Goal: Task Accomplishment & Management: Complete application form

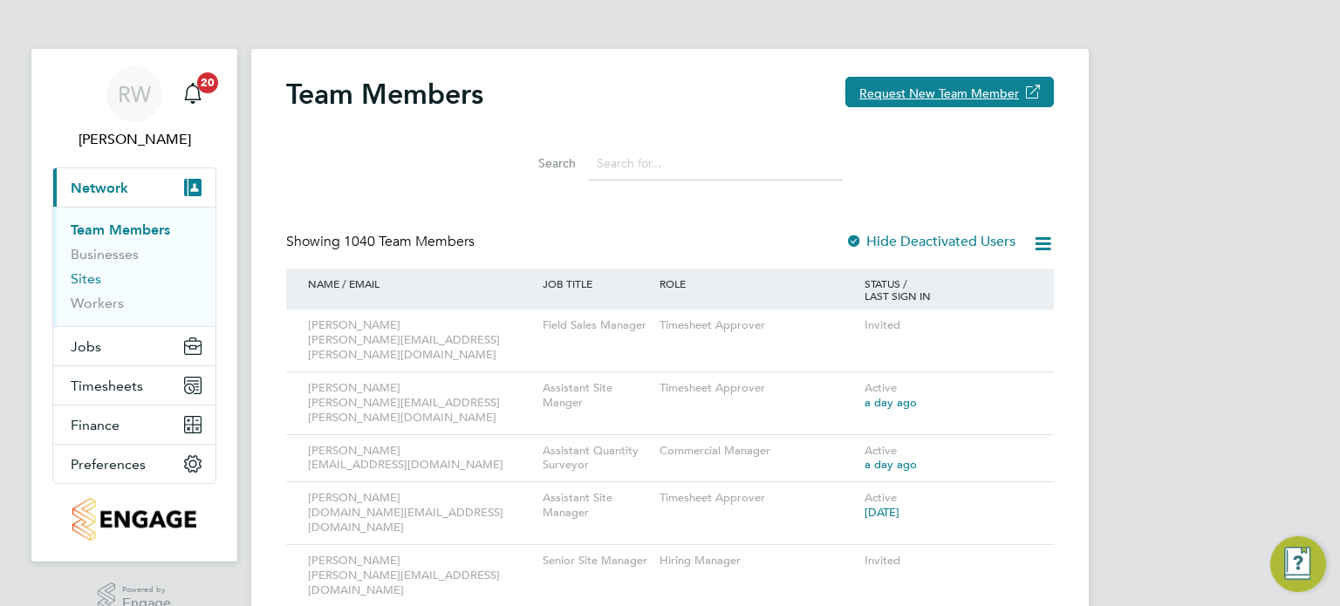
click at [87, 278] on link "Sites" at bounding box center [86, 278] width 31 height 17
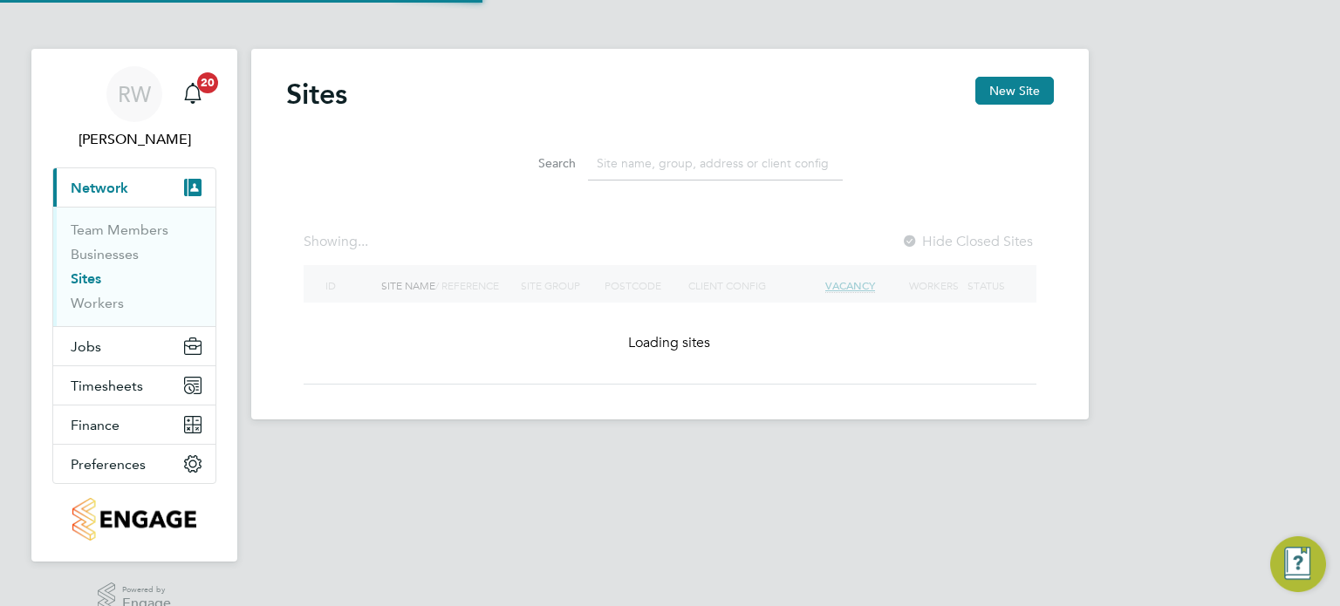
click at [684, 170] on input at bounding box center [715, 164] width 255 height 34
type input "l"
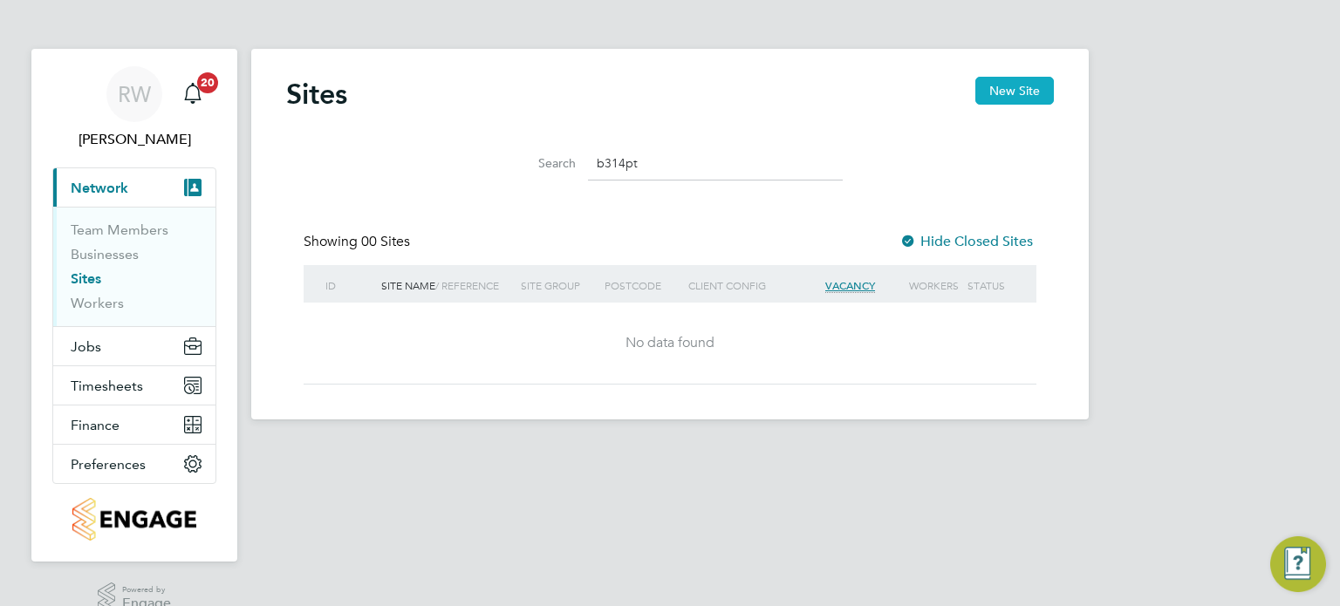
type input "b314pt"
click at [1005, 82] on button "New Site" at bounding box center [1014, 91] width 79 height 28
type input "[GEOGRAPHIC_DATA]"
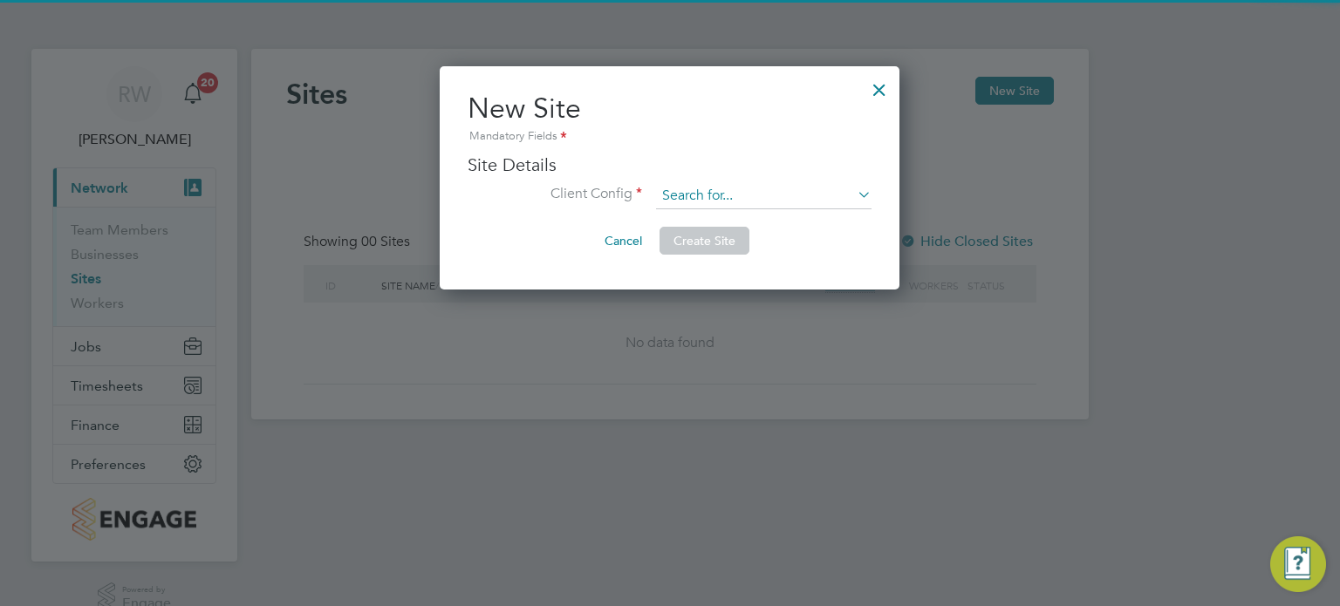
click at [691, 197] on input at bounding box center [763, 196] width 215 height 26
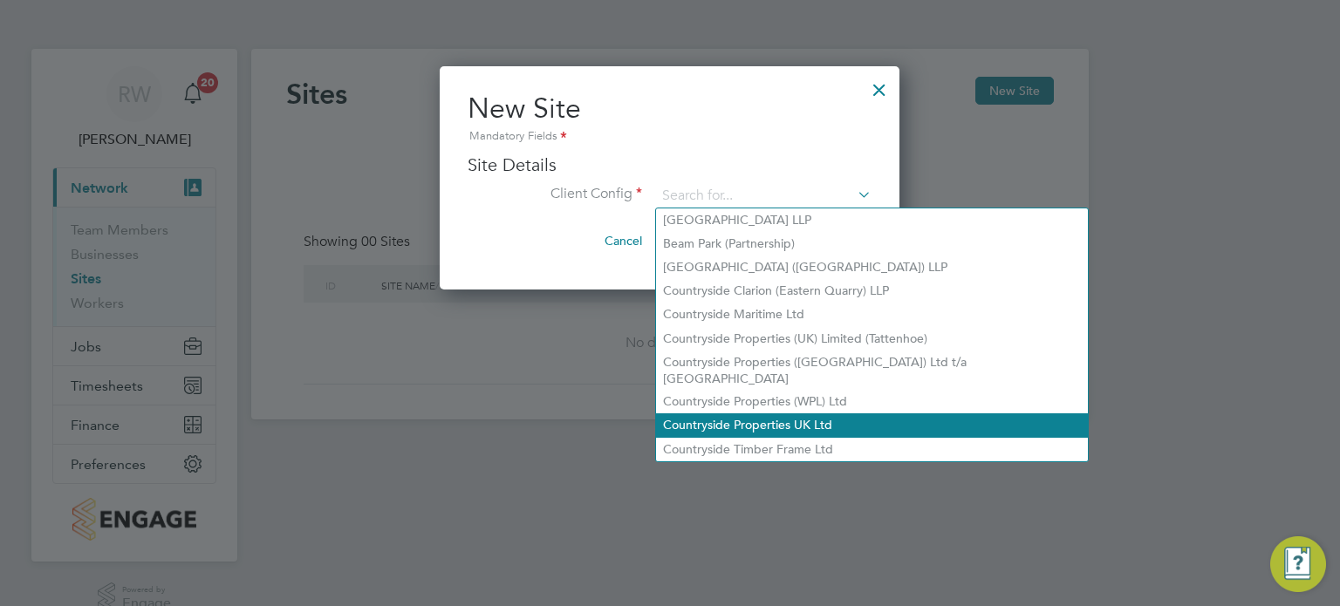
click at [733, 413] on li "Countryside Properties UK Ltd" at bounding box center [872, 425] width 432 height 24
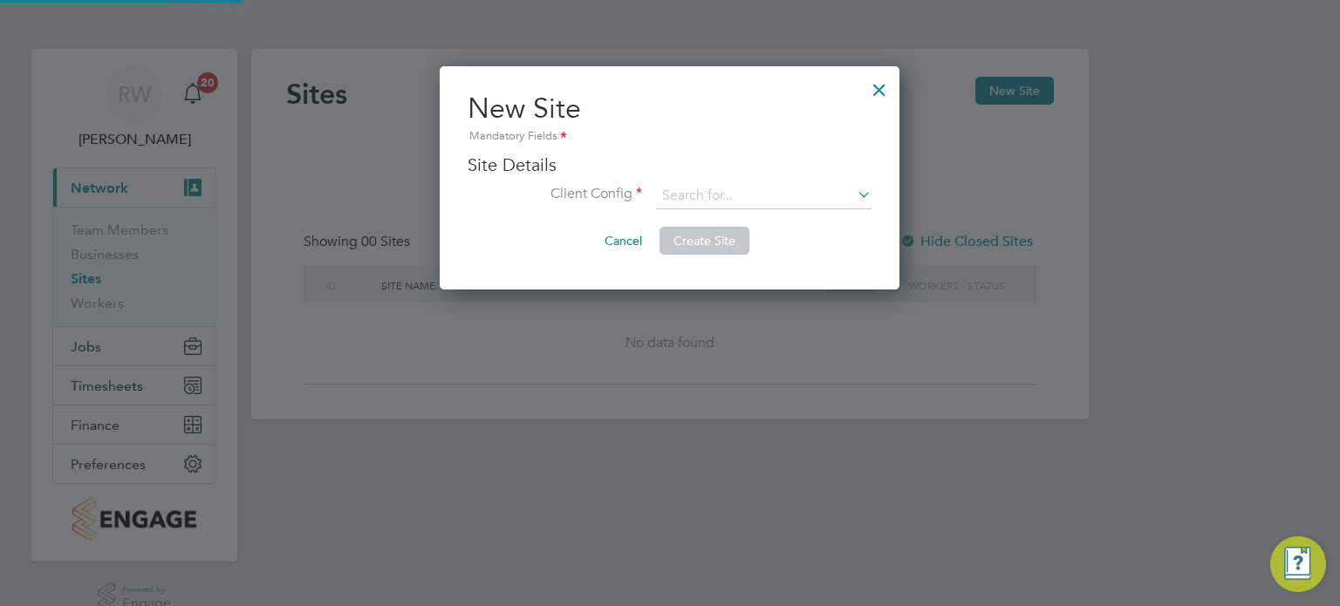
type input "Countryside Properties UK Ltd"
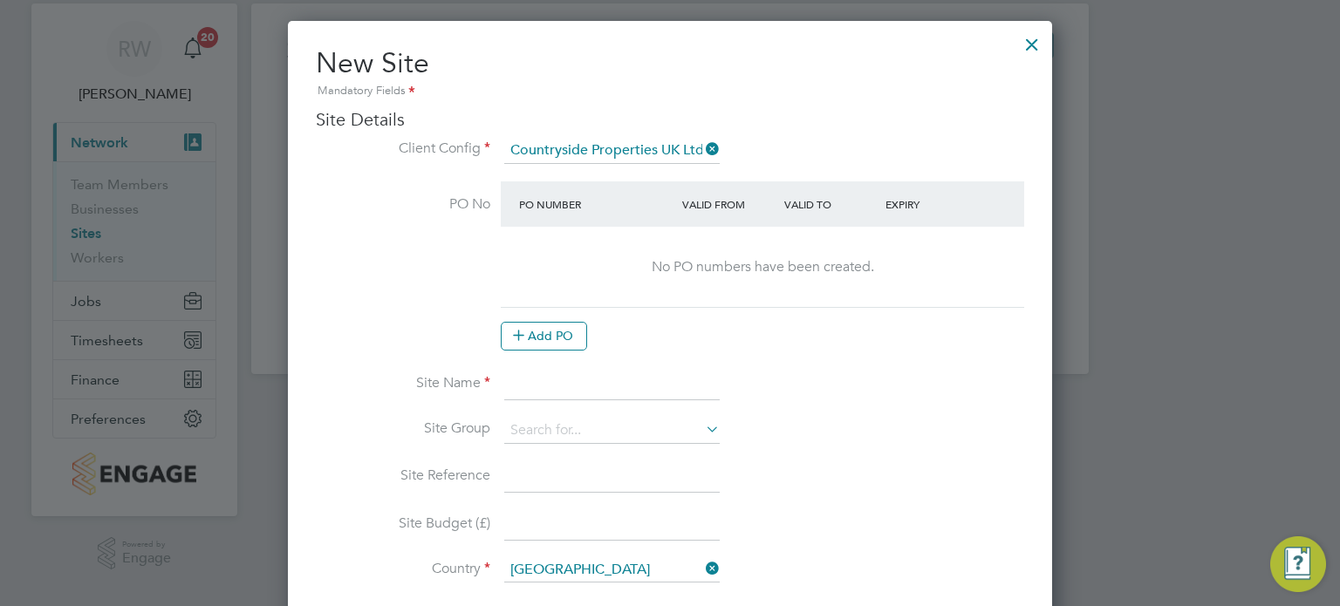
click at [537, 383] on input at bounding box center [611, 384] width 215 height 31
type input "[GEOGRAPHIC_DATA]"
click at [555, 418] on input at bounding box center [611, 431] width 215 height 26
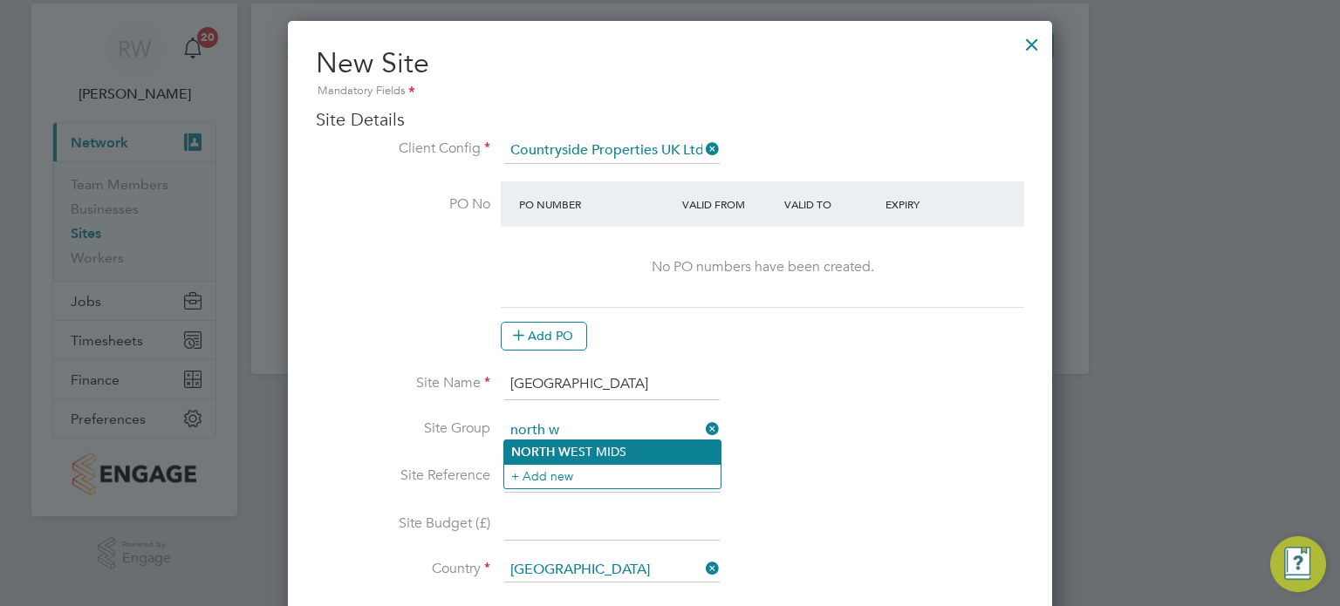
click at [576, 441] on li "NORTH W EST MIDS" at bounding box center [612, 452] width 216 height 24
type input "[GEOGRAPHIC_DATA]"
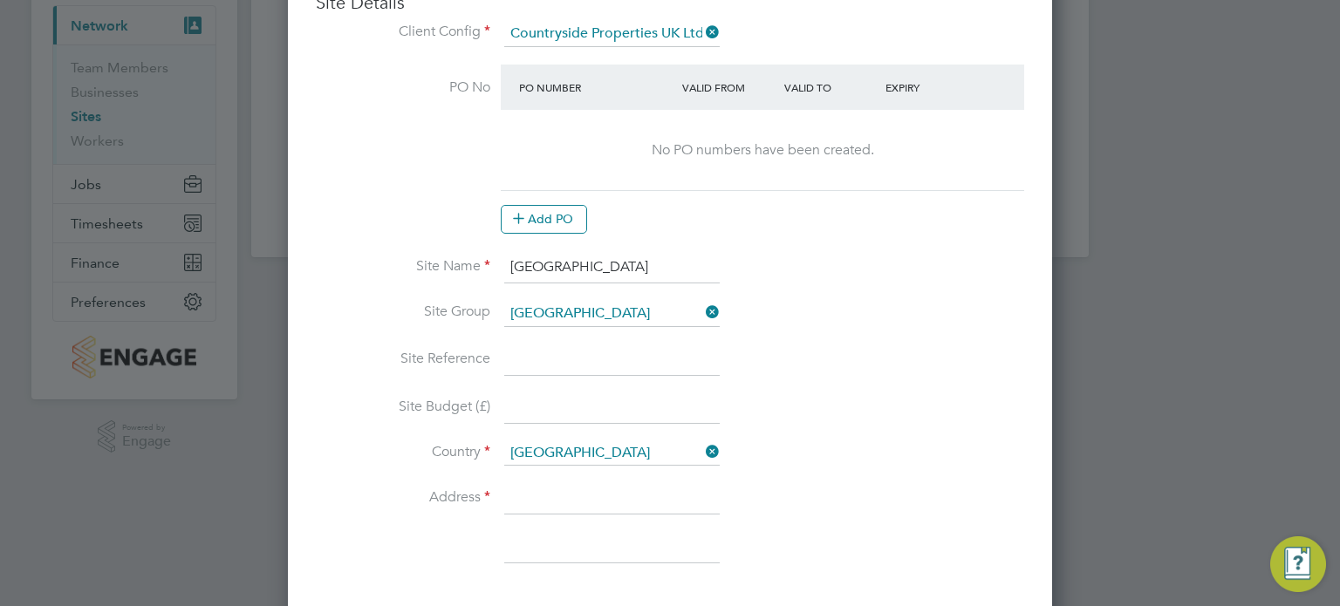
scroll to position [206, 0]
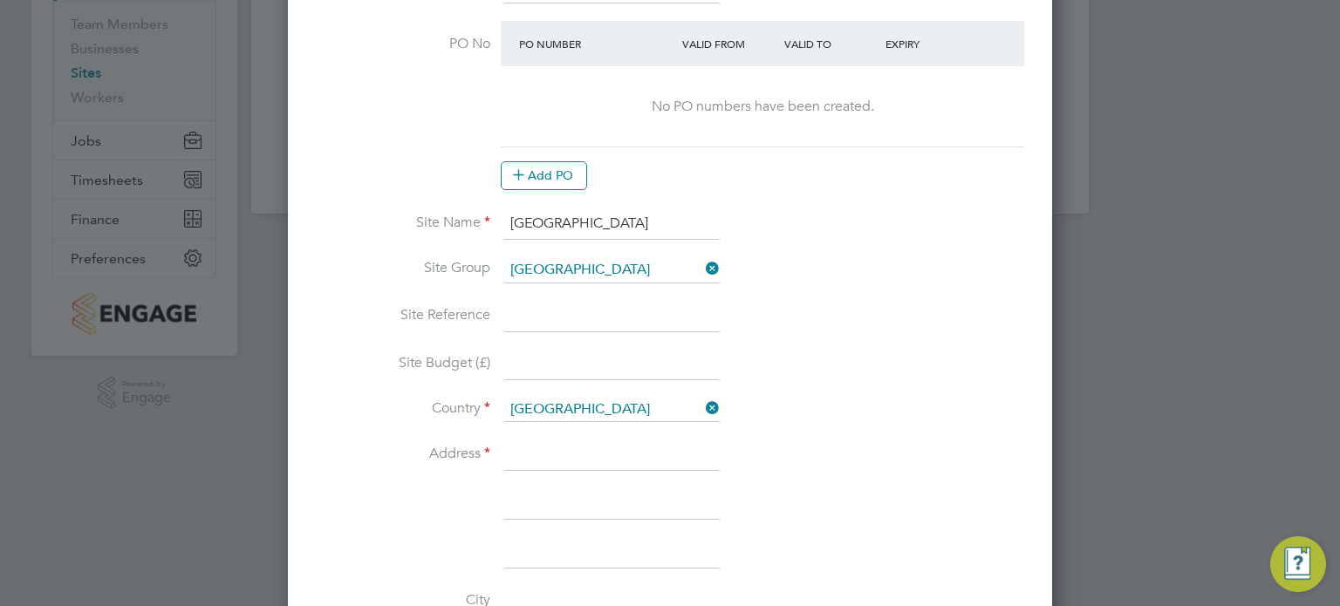
click at [526, 312] on input at bounding box center [611, 316] width 215 height 31
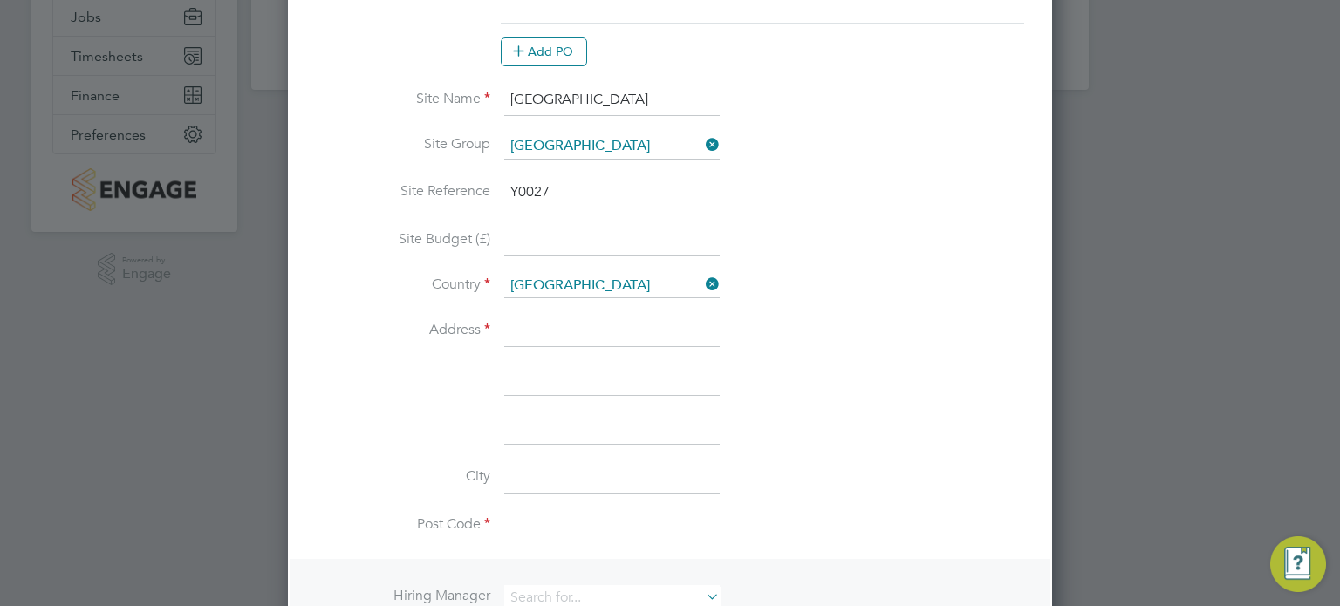
scroll to position [443, 0]
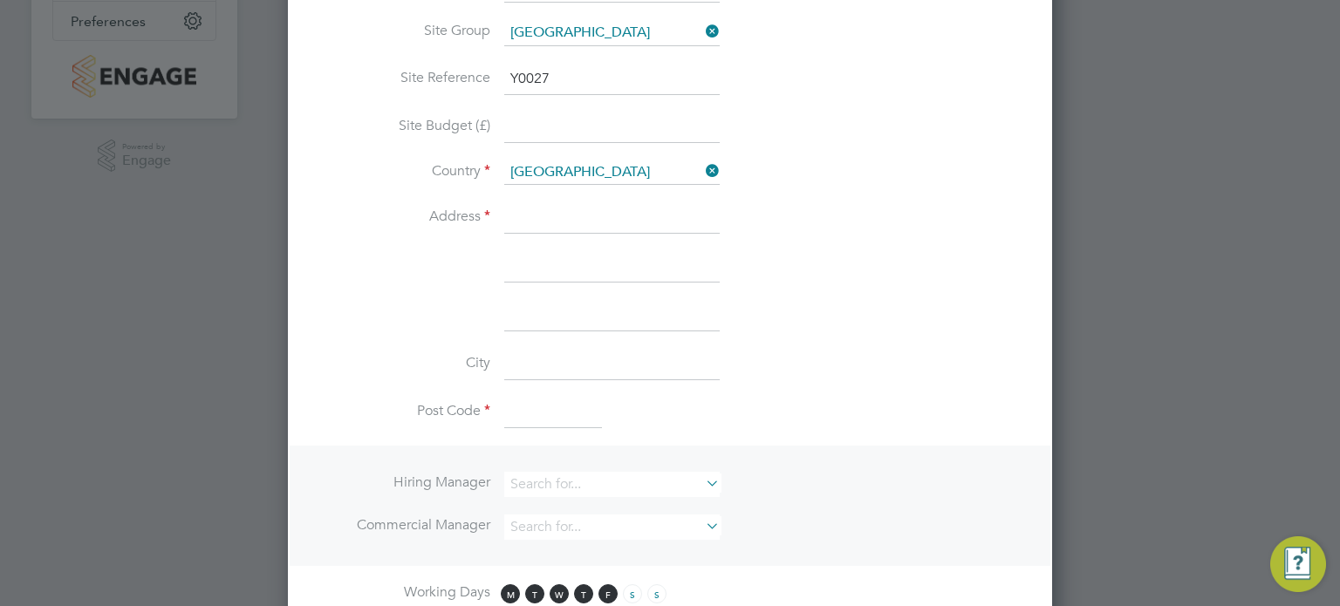
type input "Y0027"
click at [572, 229] on input at bounding box center [611, 217] width 215 height 31
type input "[GEOGRAPHIC_DATA]"
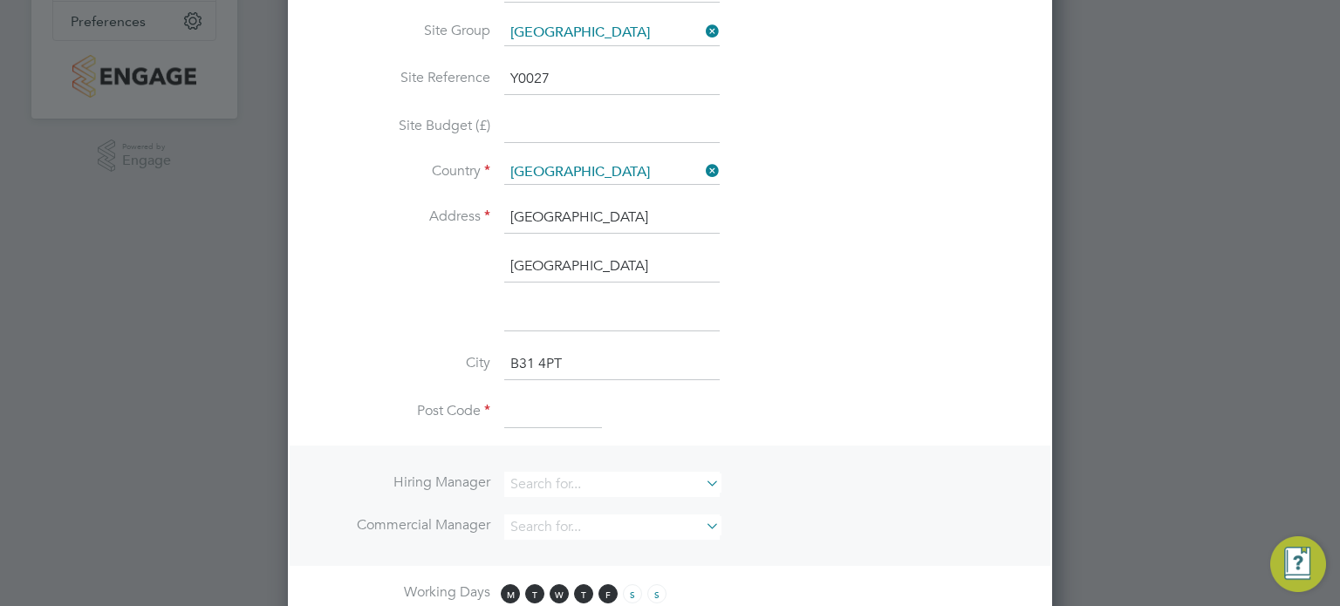
type input "B31 4PT"
drag, startPoint x: 603, startPoint y: 264, endPoint x: 490, endPoint y: 280, distance: 113.6
click at [490, 280] on li "[GEOGRAPHIC_DATA]" at bounding box center [670, 275] width 708 height 49
drag, startPoint x: 571, startPoint y: 362, endPoint x: 450, endPoint y: 378, distance: 122.3
click at [450, 378] on li "[STREET_ADDRESS]" at bounding box center [670, 373] width 708 height 49
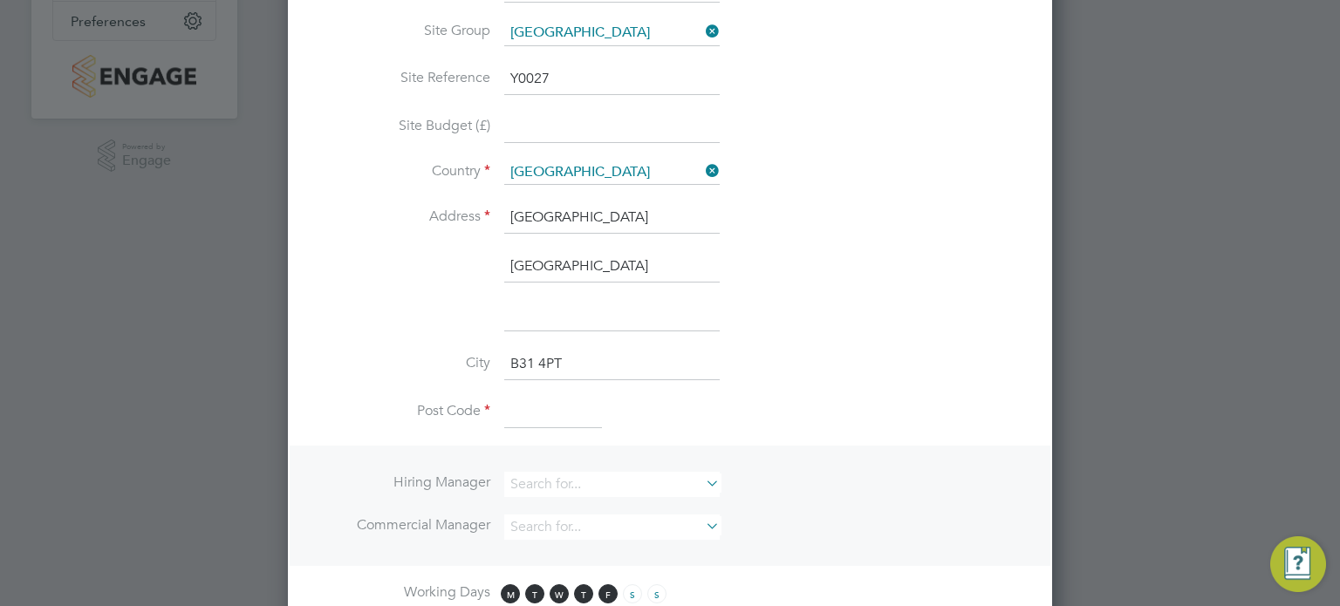
click at [509, 420] on input at bounding box center [553, 413] width 98 height 31
paste input "B31 4PT"
type input "B31 4PT"
drag, startPoint x: 597, startPoint y: 270, endPoint x: 384, endPoint y: 285, distance: 214.2
click at [384, 285] on li "[GEOGRAPHIC_DATA]" at bounding box center [670, 275] width 708 height 49
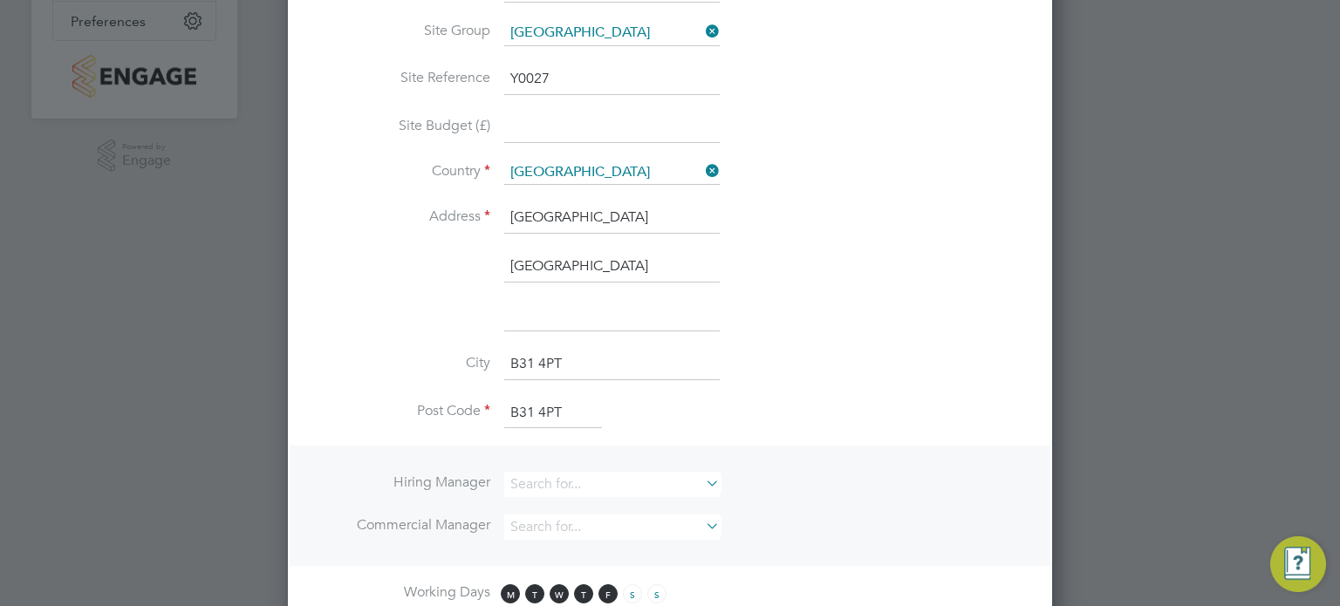
drag, startPoint x: 587, startPoint y: 358, endPoint x: 406, endPoint y: 379, distance: 181.9
click at [406, 379] on li "[STREET_ADDRESS]" at bounding box center [670, 373] width 708 height 49
paste input "[GEOGRAPHIC_DATA]"
type input "[GEOGRAPHIC_DATA]"
drag, startPoint x: 602, startPoint y: 250, endPoint x: 379, endPoint y: 296, distance: 227.9
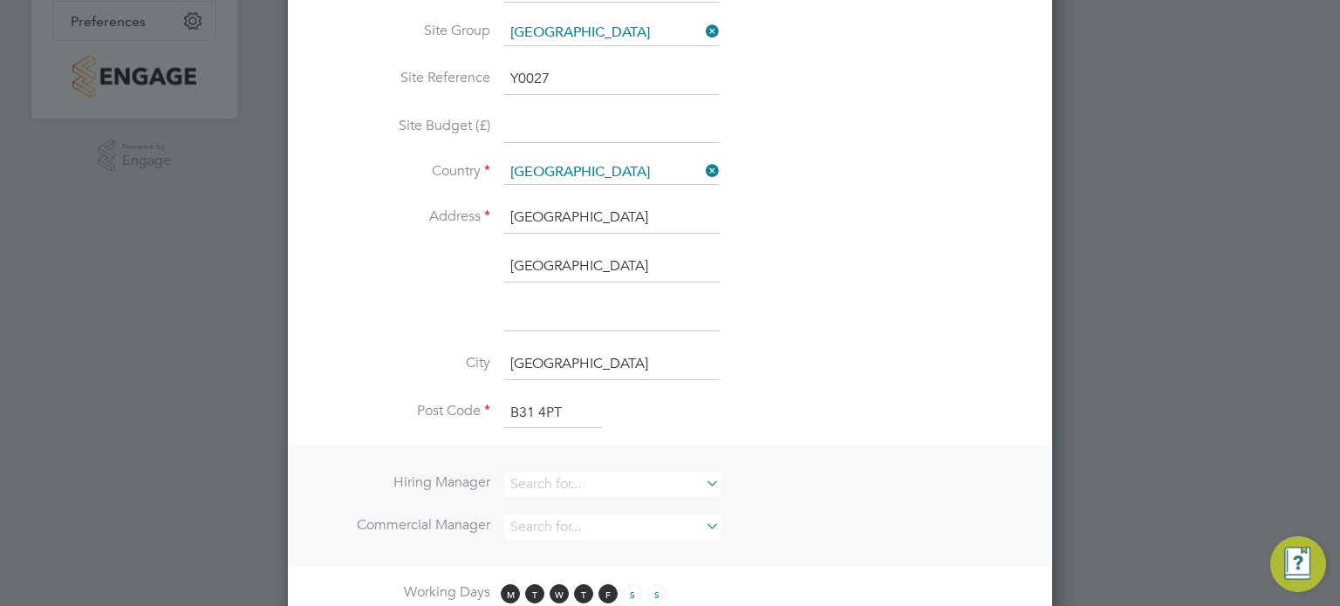
click at [379, 296] on ng-template "PO No PO Number Valid From Valid To Expiry No PO numbers have been created. Add…" at bounding box center [670, 361] width 708 height 1154
click at [905, 326] on li at bounding box center [670, 324] width 708 height 49
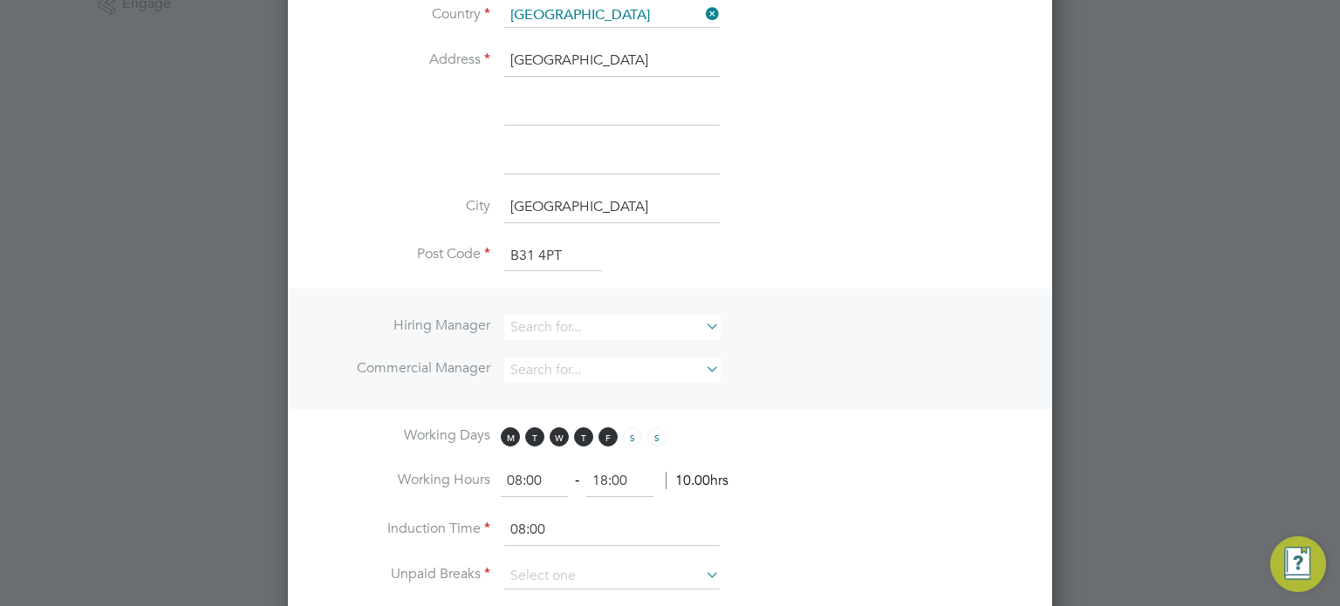
scroll to position [687, 0]
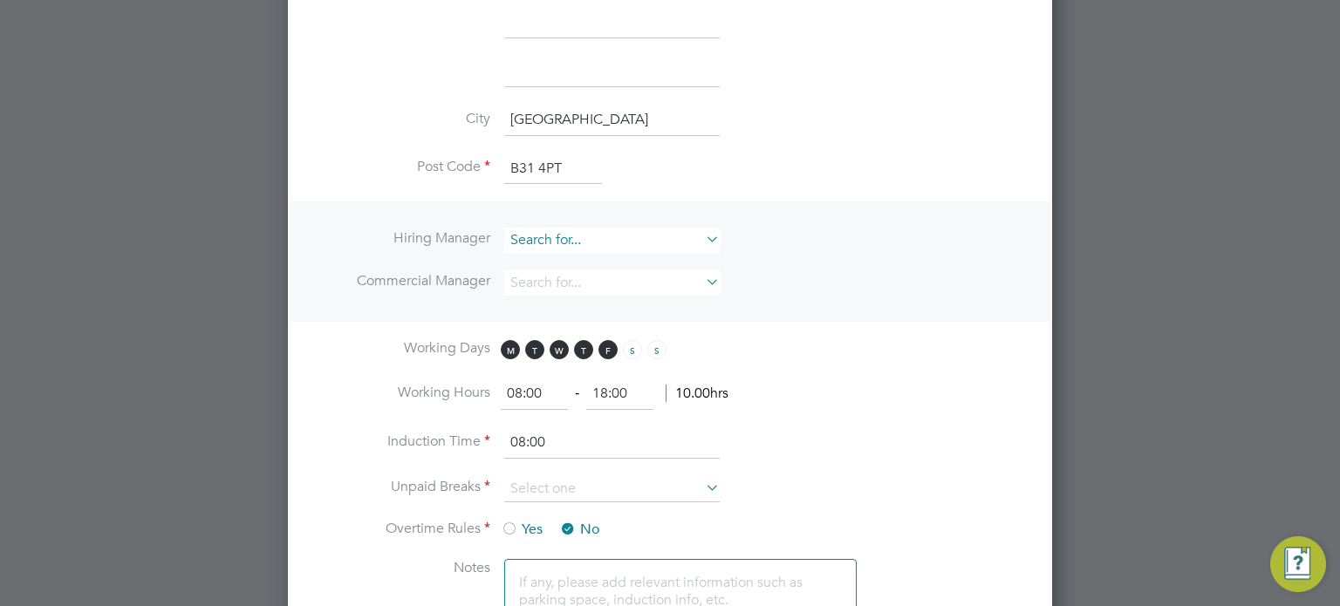
click at [569, 236] on input at bounding box center [611, 240] width 215 height 25
click at [567, 256] on li "[PERSON_NAME]" at bounding box center [612, 261] width 216 height 24
type input "[PERSON_NAME]"
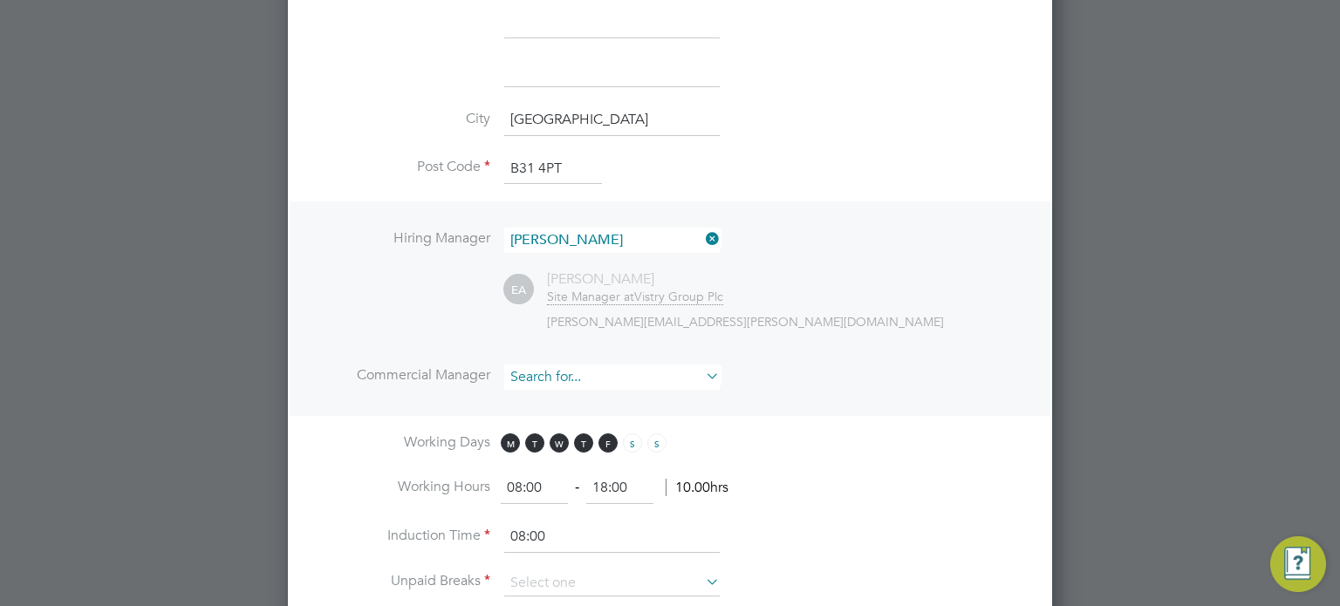
click at [562, 368] on input at bounding box center [611, 377] width 215 height 25
click at [561, 388] on li "Rois in [PERSON_NAME]" at bounding box center [612, 397] width 216 height 24
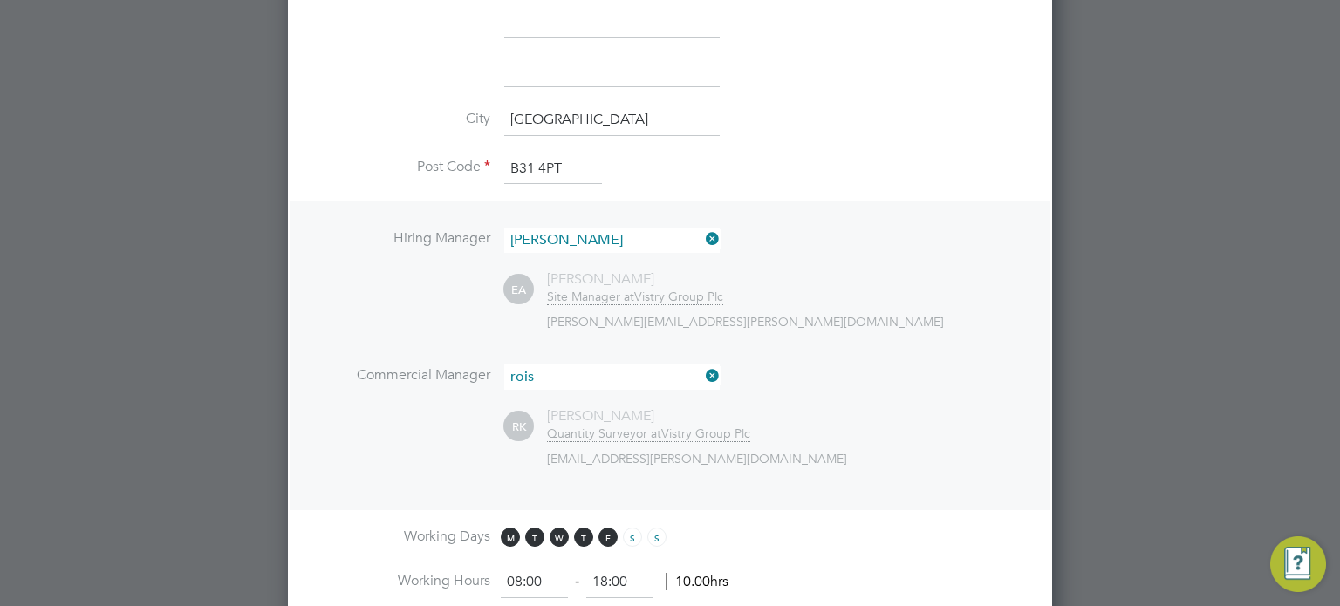
type input "[PERSON_NAME]"
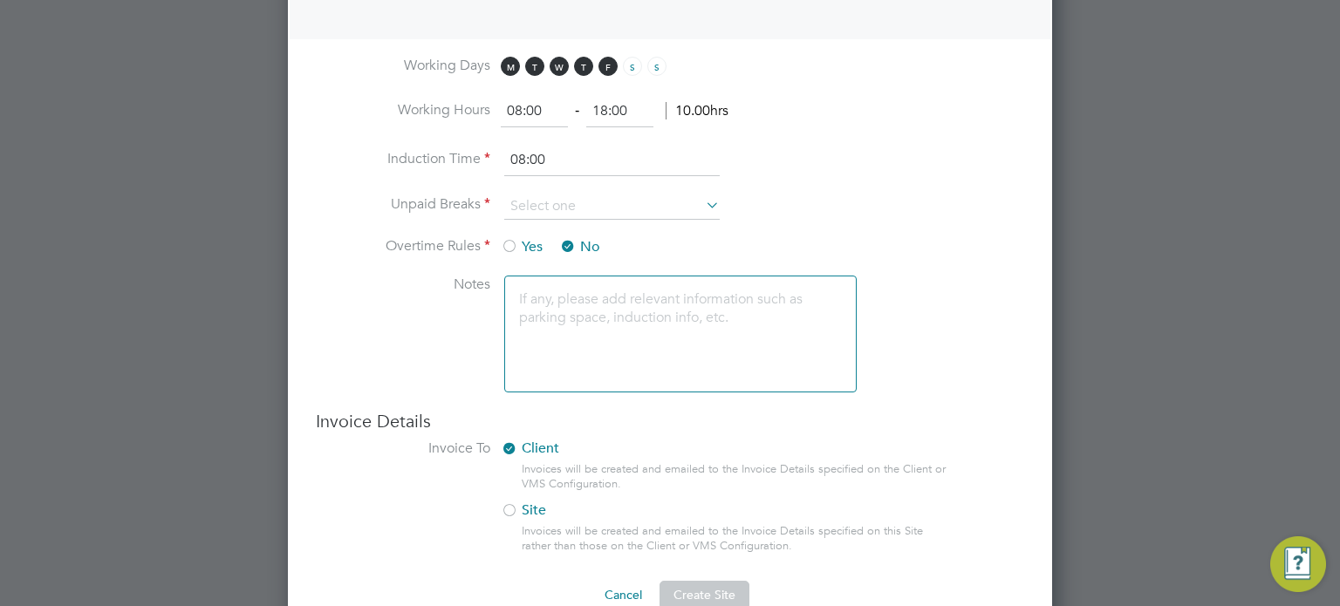
scroll to position [1189, 0]
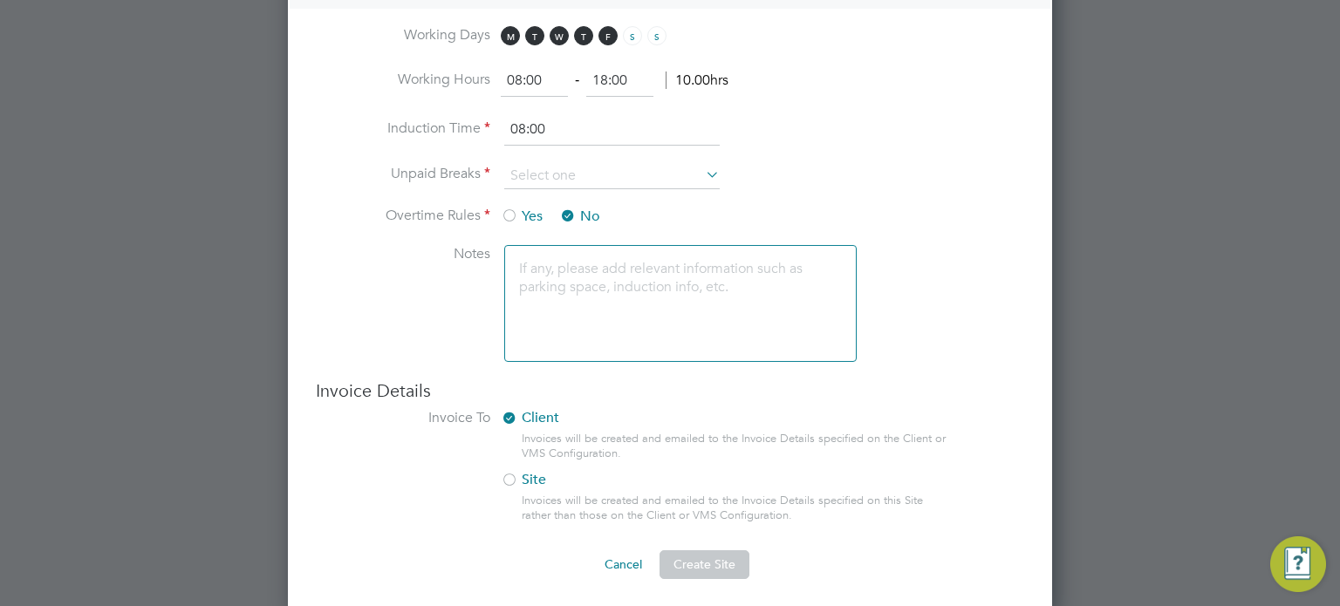
drag, startPoint x: 544, startPoint y: 71, endPoint x: 290, endPoint y: 79, distance: 254.8
type input "07:30"
type input "16:30"
click at [651, 174] on input at bounding box center [611, 176] width 215 height 26
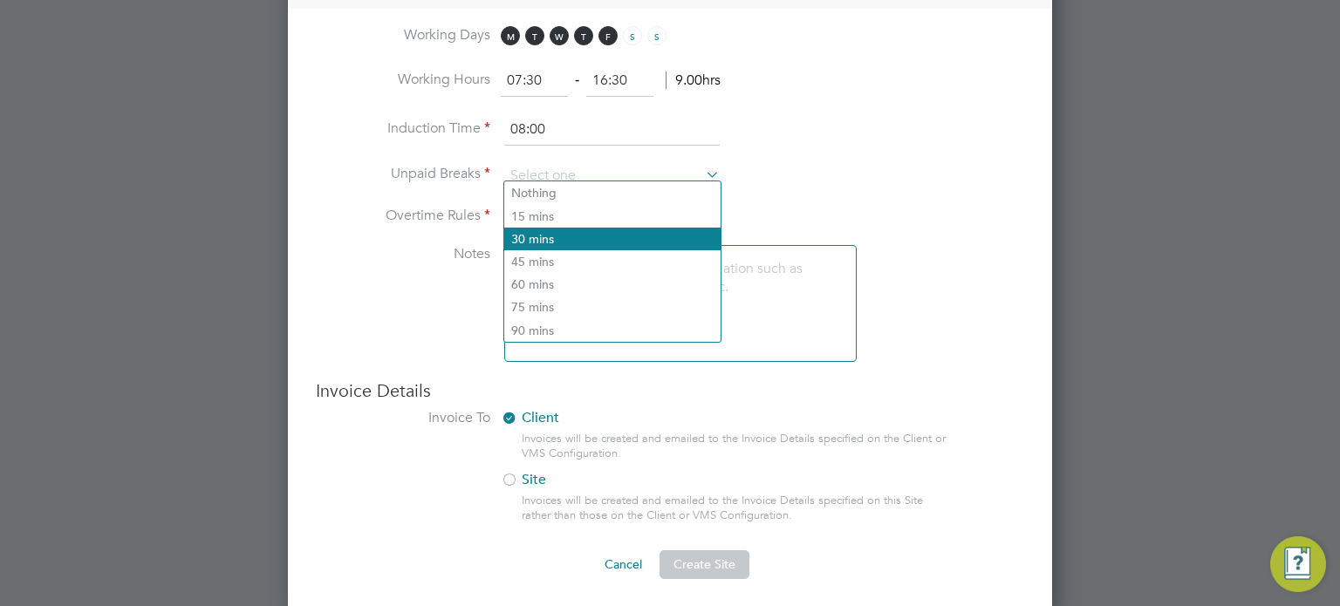
click at [590, 234] on li "30 mins" at bounding box center [612, 239] width 216 height 23
type input "30 mins"
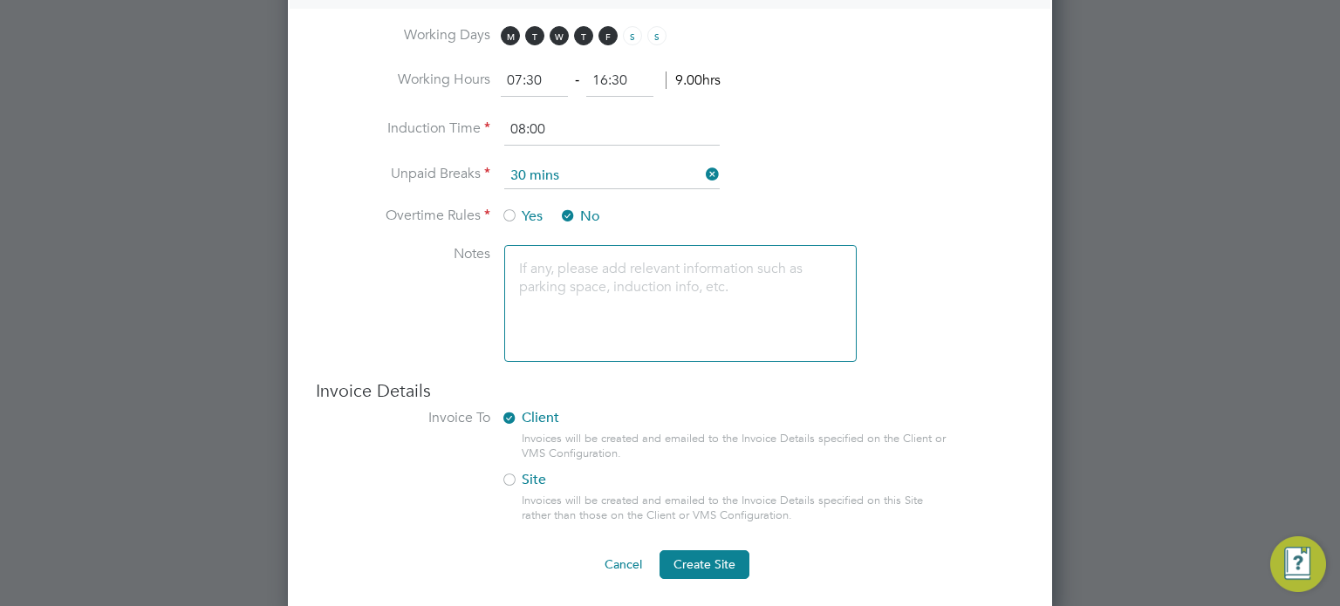
click at [528, 480] on label "Site" at bounding box center [717, 480] width 432 height 18
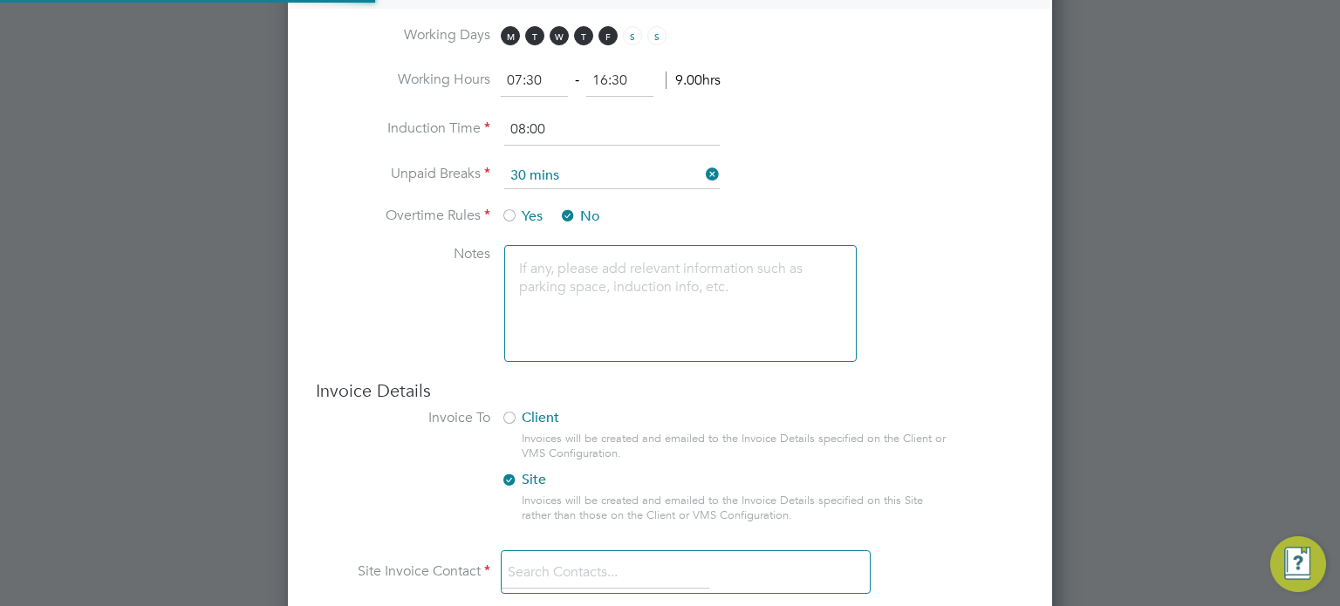
scroll to position [2026, 765]
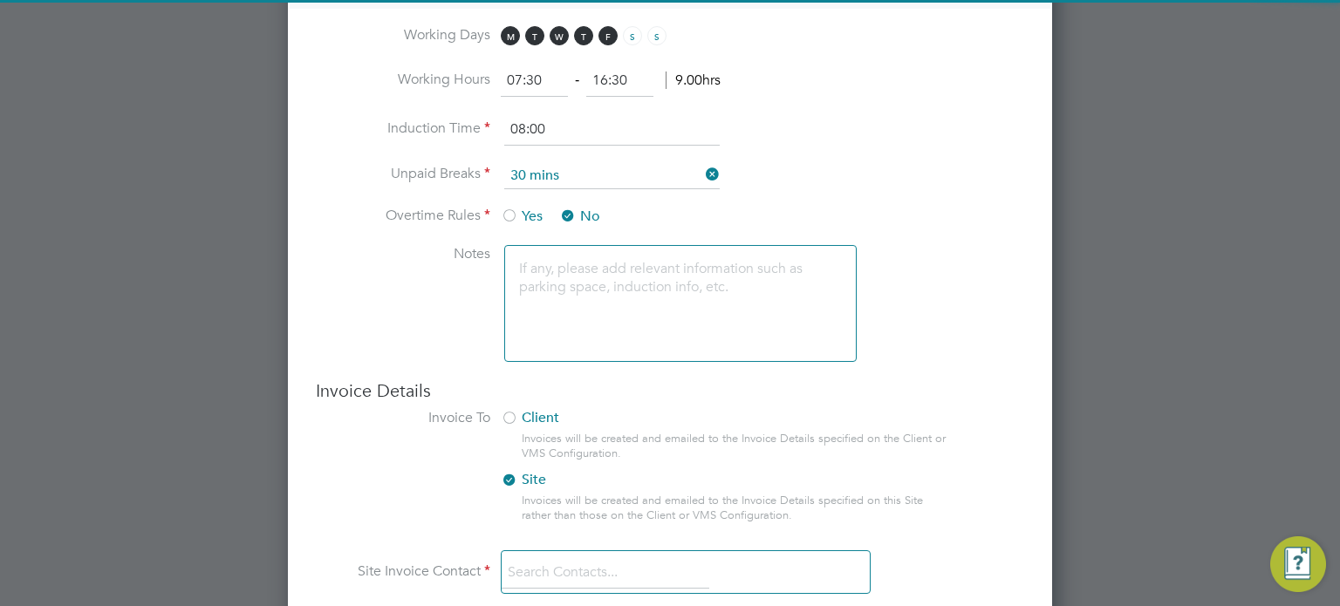
click at [678, 557] on input at bounding box center [606, 572] width 208 height 31
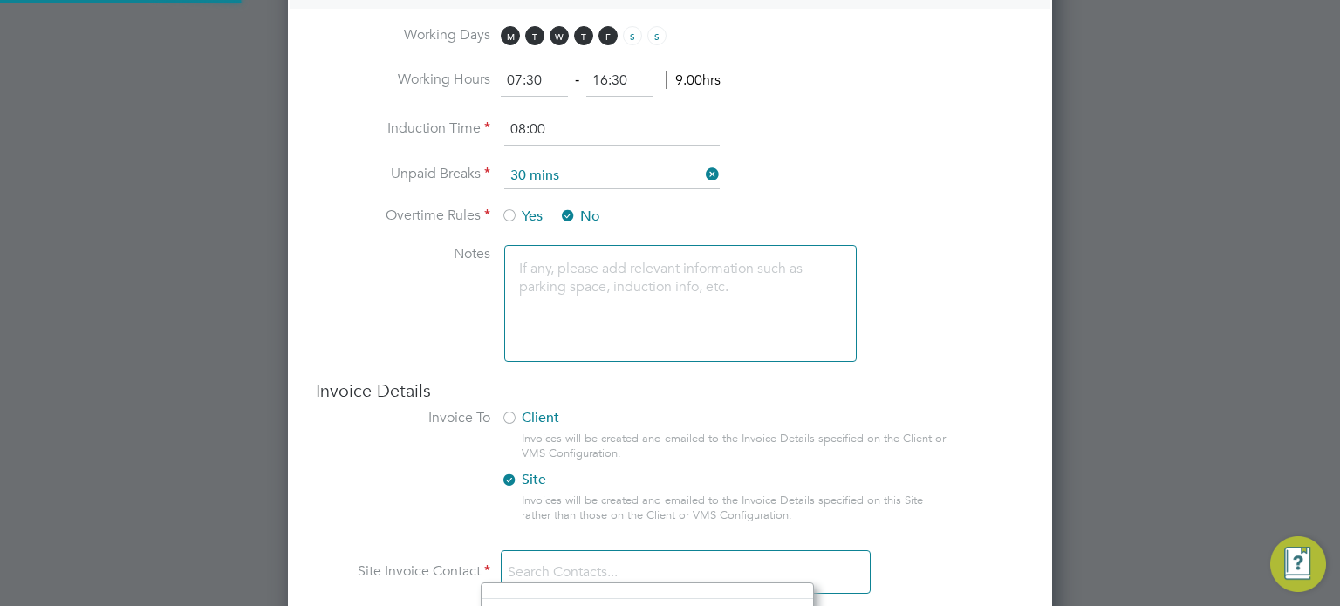
scroll to position [18, 280]
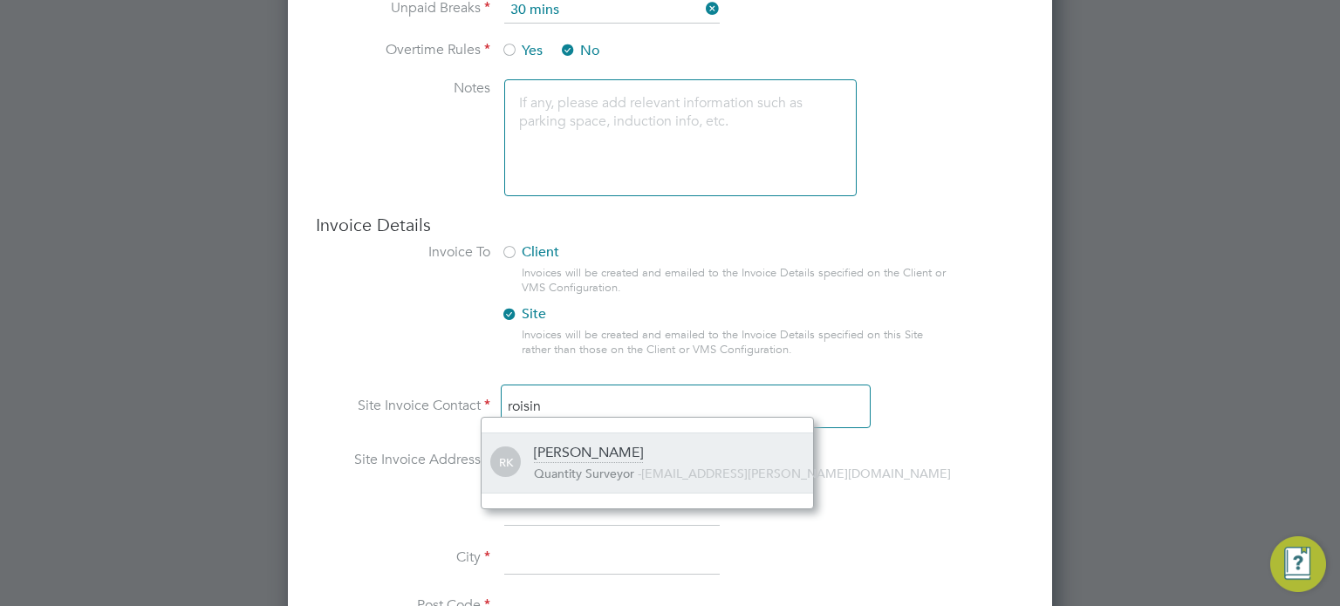
type input "roisin"
click at [618, 456] on div "[PERSON_NAME] Quantity Surveyor - [EMAIL_ADDRESS][PERSON_NAME][DOMAIN_NAME]" at bounding box center [673, 463] width 279 height 38
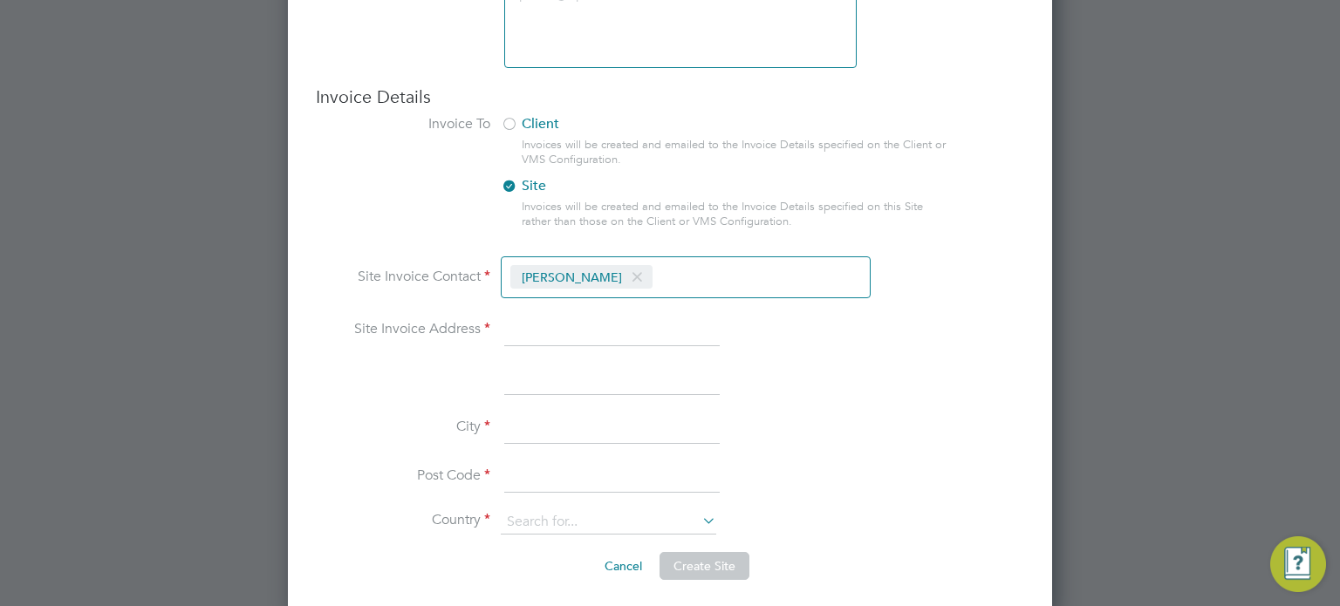
click at [602, 334] on input at bounding box center [611, 331] width 215 height 31
type input "[GEOGRAPHIC_DATA]"
type input "B31 4PT"
click at [560, 510] on input at bounding box center [608, 522] width 215 height 24
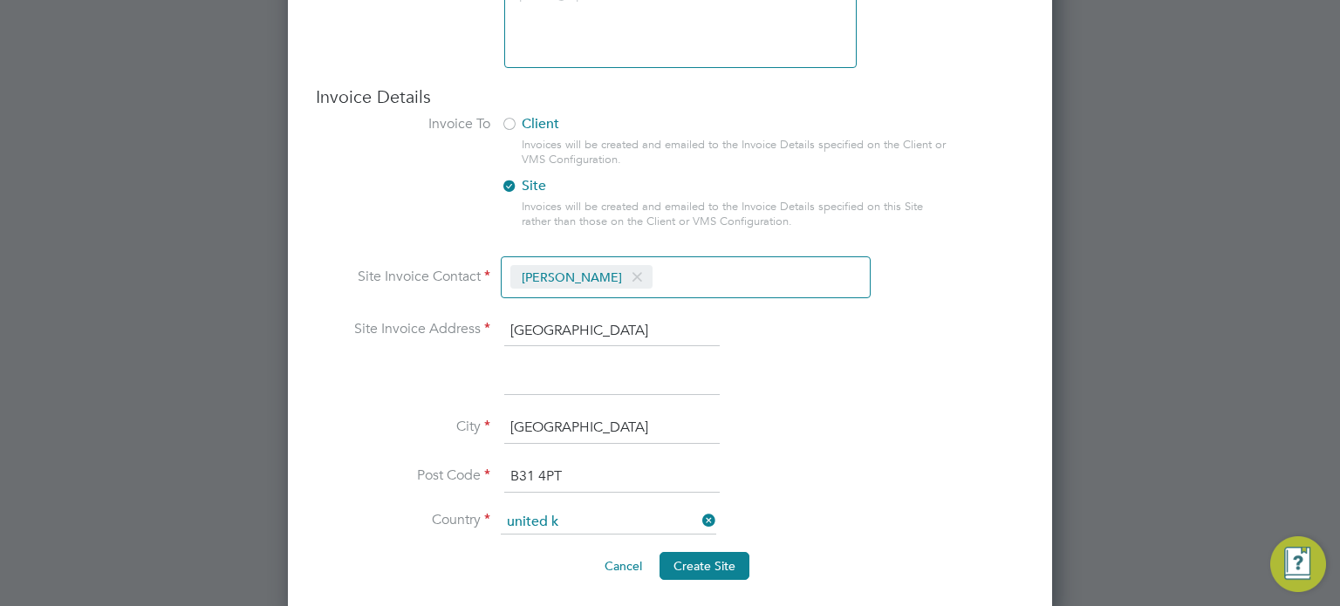
click at [541, 536] on b "United" at bounding box center [530, 537] width 44 height 17
type input "[GEOGRAPHIC_DATA]"
click at [713, 558] on span "Create Site" at bounding box center [704, 566] width 62 height 16
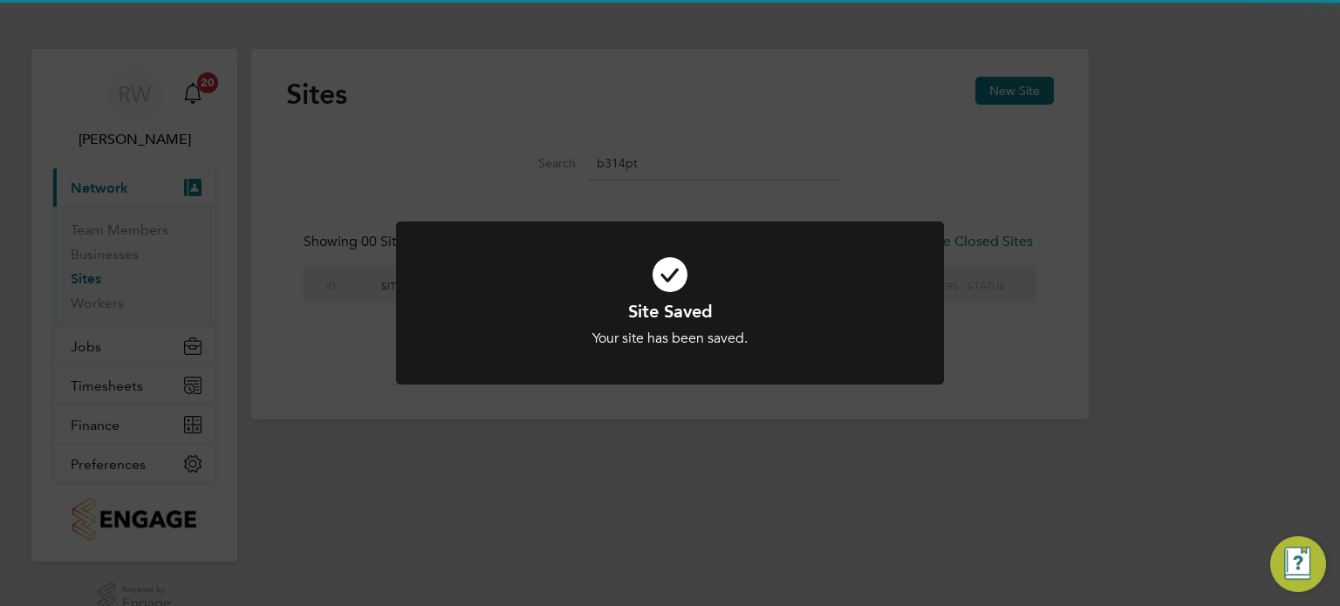
click at [959, 463] on div "Site Saved Your site has been saved. Cancel Okay" at bounding box center [670, 303] width 1340 height 606
